Goal: Complete application form: Complete application form

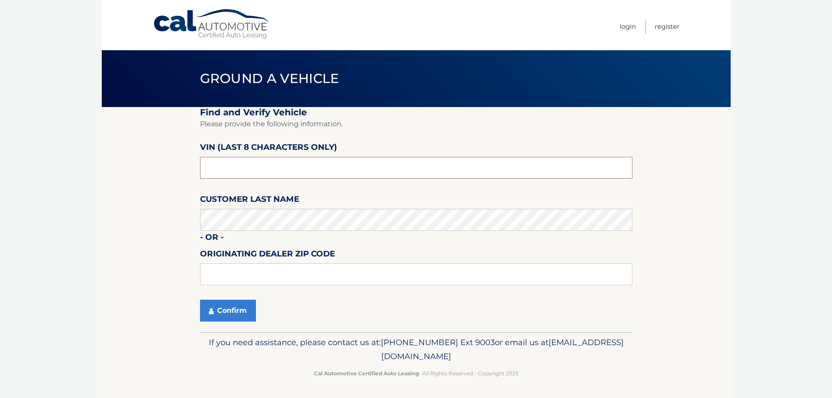
click at [262, 161] on input "text" at bounding box center [416, 168] width 432 height 22
type input "NM078898"
type input "33073"
click at [242, 317] on button "Confirm" at bounding box center [228, 311] width 56 height 22
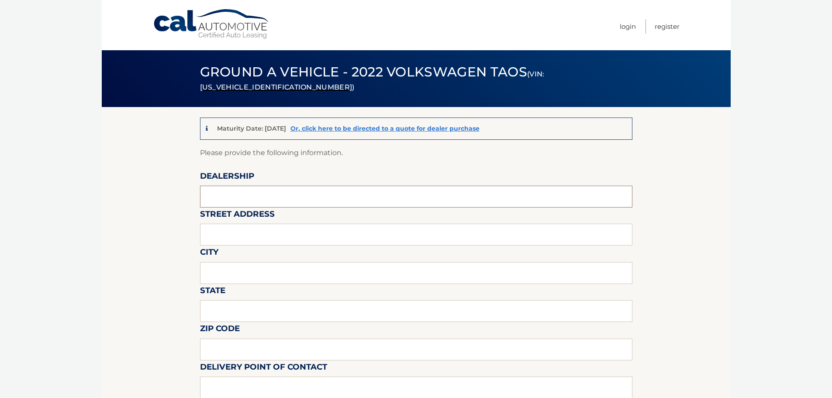
click at [228, 194] on input "text" at bounding box center [416, 197] width 432 height 22
type input "GUNTHER MOTOR COMPANY"
click at [267, 227] on input "text" at bounding box center [416, 235] width 432 height 22
type input "4350 N STATE ROAD 7"
click at [282, 276] on input "text" at bounding box center [416, 273] width 432 height 22
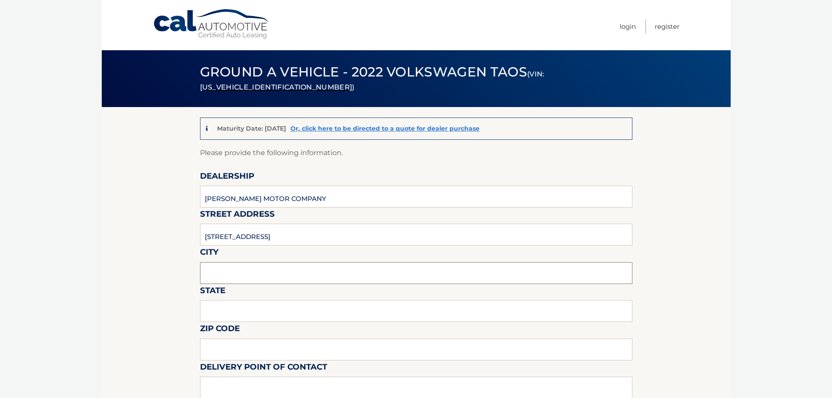
type input "COCONUT CREEK"
type input "Florida"
type input "33073"
type input "DEANTE POWELL"
type input "9548503820"
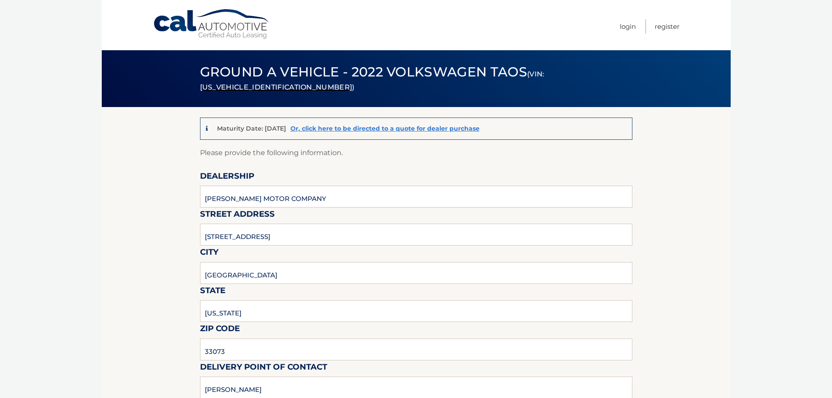
type input "DEANTE.POWELL@GMAIL.COM"
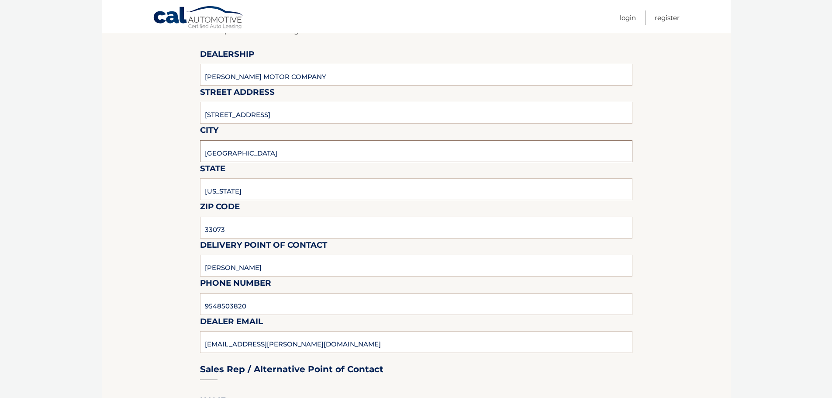
scroll to position [131, 0]
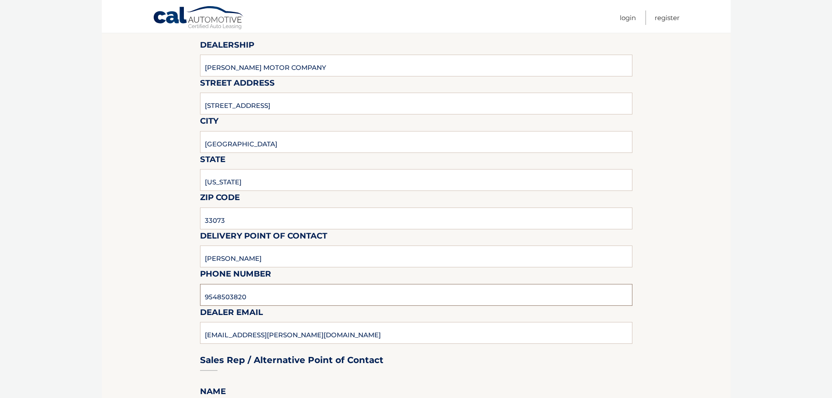
click at [271, 294] on input "9548503820" at bounding box center [416, 295] width 432 height 22
type input "9545903760"
click at [276, 298] on input "9545903760" at bounding box center [416, 295] width 432 height 22
type input "DEANTEP@GUNTHERCREEK.NET"
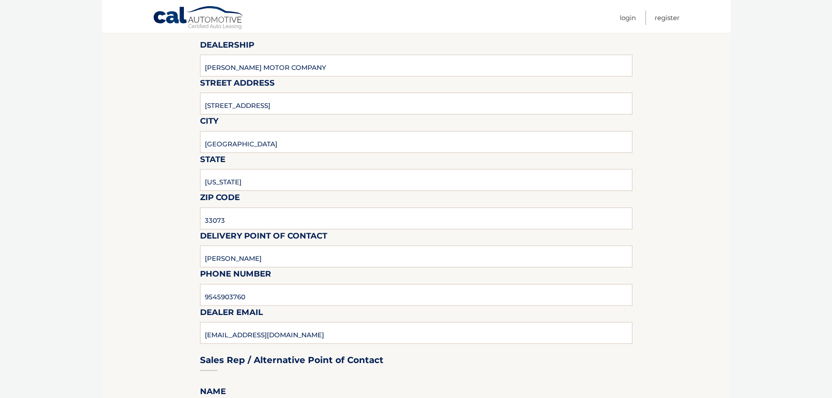
scroll to position [344, 0]
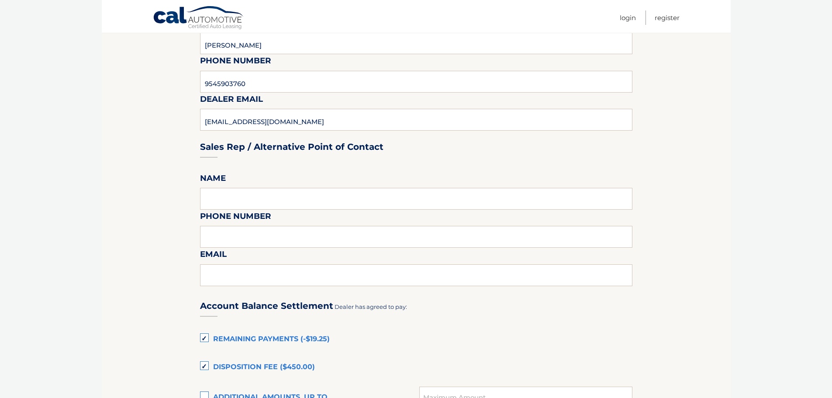
click at [202, 335] on label "Remaining Payments (-$19.25)" at bounding box center [416, 339] width 432 height 17
click at [0, 0] on input "Remaining Payments (-$19.25)" at bounding box center [0, 0] width 0 height 0
click at [207, 362] on label "Disposition Fee ($450.00)" at bounding box center [416, 367] width 432 height 17
click at [0, 0] on input "Disposition Fee ($450.00)" at bounding box center [0, 0] width 0 height 0
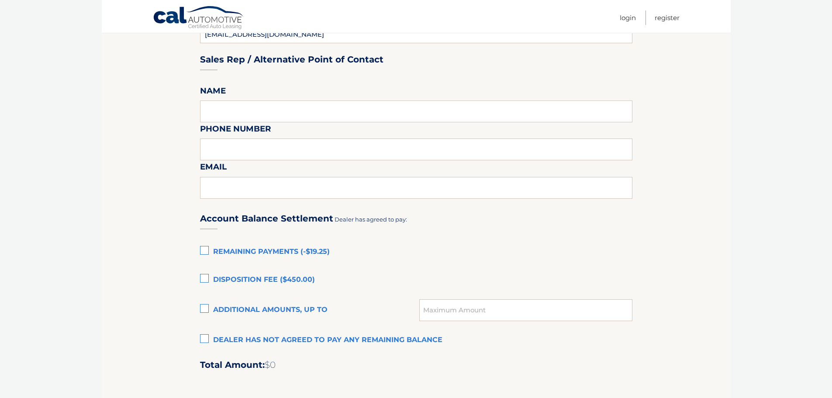
scroll to position [606, 0]
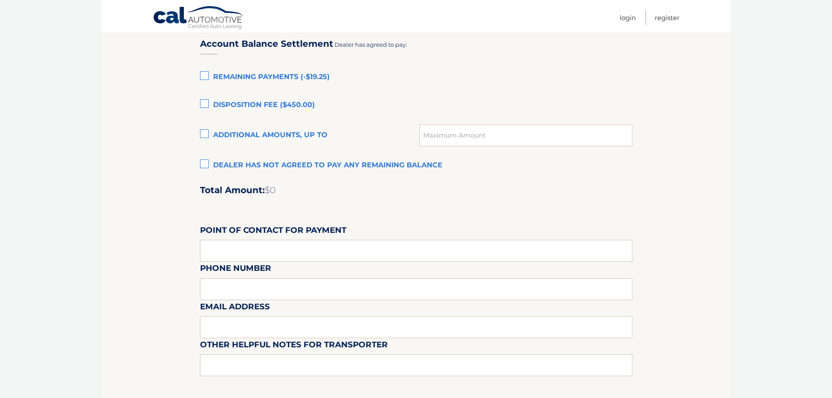
click at [204, 163] on label "Dealer has not agreed to pay any remaining balance" at bounding box center [416, 165] width 432 height 17
click at [0, 0] on input "Dealer has not agreed to pay any remaining balance" at bounding box center [0, 0] width 0 height 0
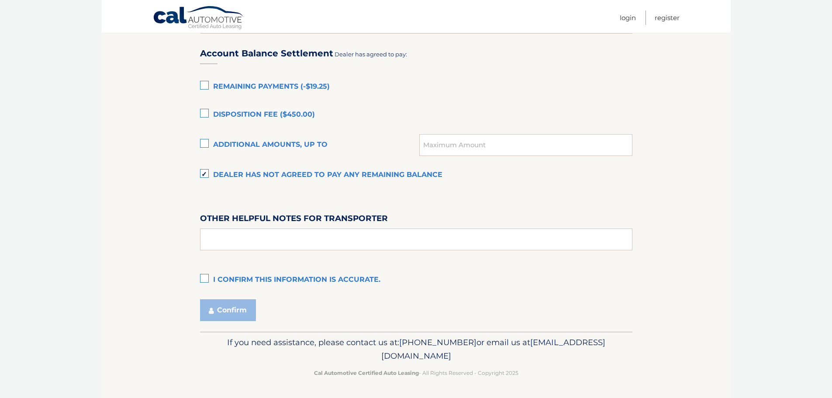
scroll to position [596, 0]
click at [204, 279] on label "I confirm this information is accurate." at bounding box center [416, 279] width 432 height 17
click at [0, 0] on input "I confirm this information is accurate." at bounding box center [0, 0] width 0 height 0
click at [228, 307] on button "Confirm" at bounding box center [228, 310] width 56 height 22
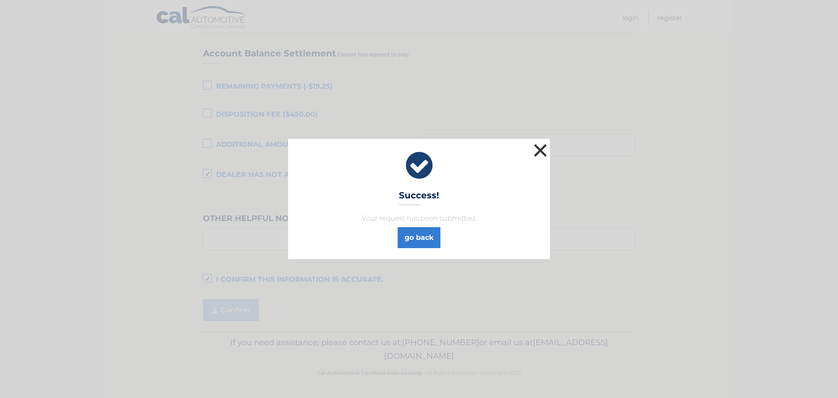
click at [544, 152] on button "×" at bounding box center [540, 149] width 17 height 17
